Goal: Information Seeking & Learning: Learn about a topic

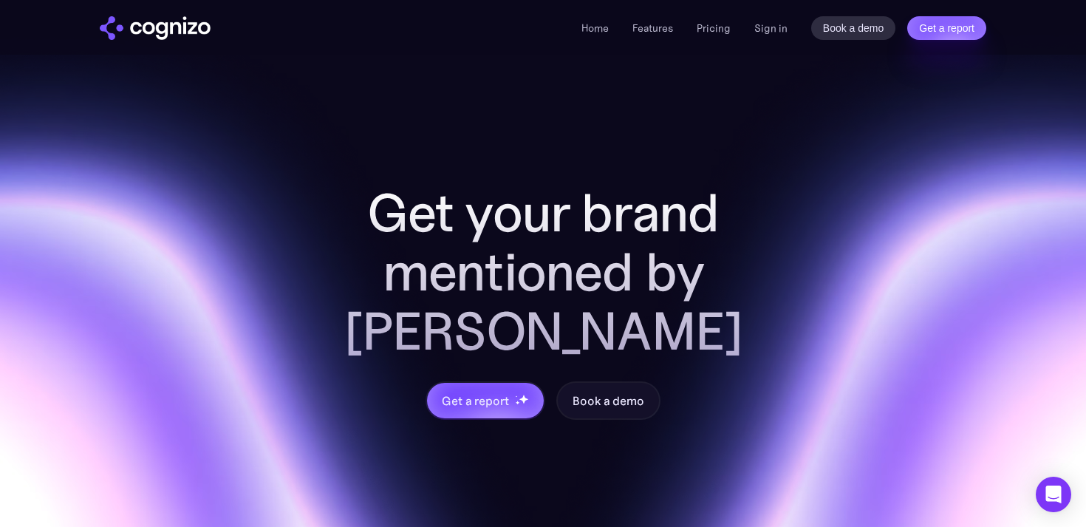
scroll to position [5981, 0]
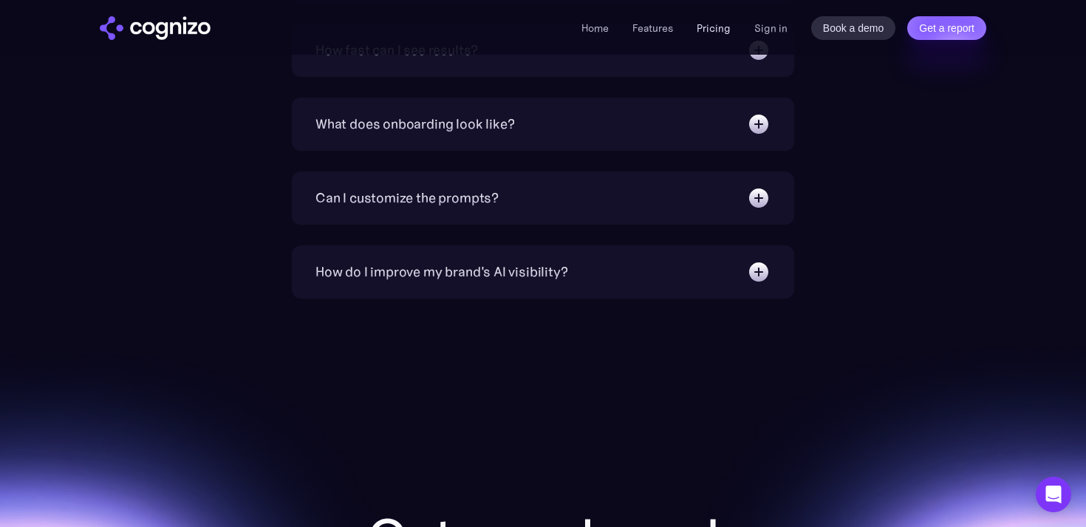
click at [722, 31] on link "Pricing" at bounding box center [714, 27] width 34 height 13
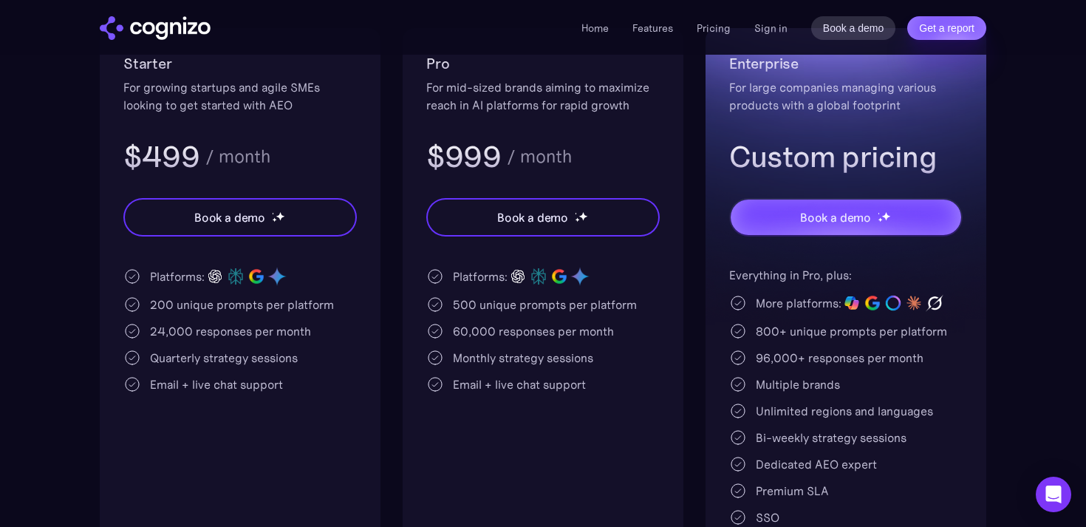
scroll to position [366, 0]
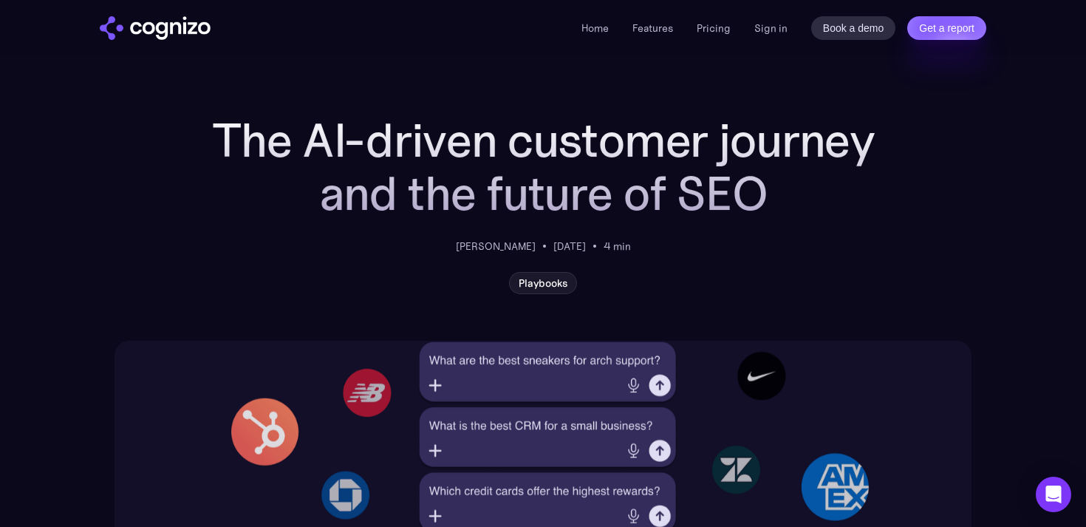
click at [160, 39] on img "home" at bounding box center [155, 28] width 111 height 24
